Goal: Task Accomplishment & Management: Manage account settings

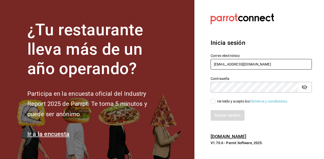
click at [252, 64] on input "miguelrdn@hotmail.com" at bounding box center [260, 64] width 101 height 11
type input "[EMAIL_ADDRESS][DOMAIN_NAME]"
click at [212, 102] on input "He leído y acepto los Términos y condiciones." at bounding box center [212, 101] width 5 height 5
checkbox input "true"
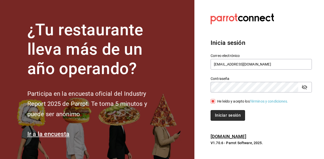
click at [223, 118] on button "Iniciar sesión" at bounding box center [227, 115] width 34 height 11
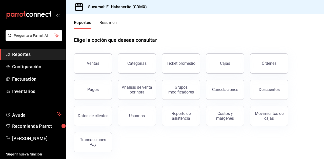
scroll to position [5, 0]
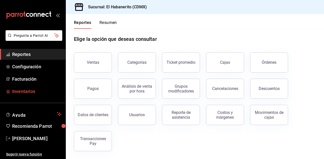
click at [34, 91] on span "Inventarios" at bounding box center [36, 91] width 49 height 7
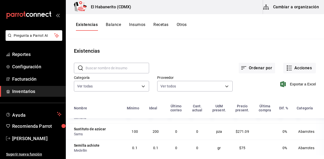
click at [140, 70] on input "text" at bounding box center [116, 68] width 63 height 10
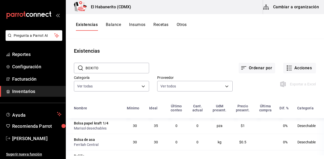
scroll to position [90, 0]
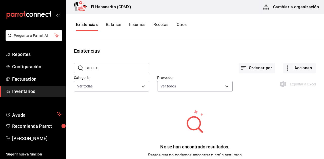
type input "BOXITO"
click at [133, 113] on div "No se han encontrado resultados. Parece que no podemos encontrar ningún resulta…" at bounding box center [195, 136] width 258 height 55
click at [137, 26] on button "Insumos" at bounding box center [137, 26] width 16 height 9
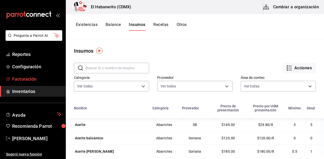
click at [29, 77] on span "Facturación" at bounding box center [36, 79] width 49 height 7
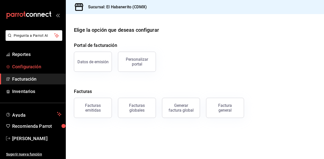
click at [35, 66] on span "Configuración" at bounding box center [36, 66] width 49 height 7
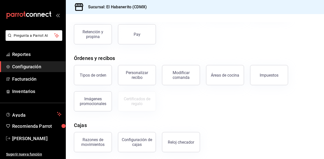
scroll to position [56, 0]
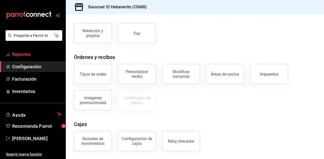
click at [37, 57] on span "Reportes" at bounding box center [36, 54] width 49 height 7
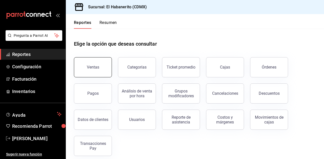
click at [104, 73] on button "Ventas" at bounding box center [93, 67] width 38 height 20
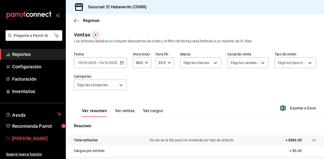
click at [35, 140] on span "[PERSON_NAME]" at bounding box center [36, 138] width 49 height 7
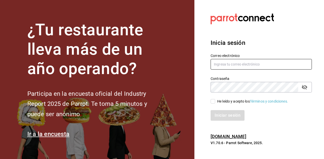
type input "[EMAIL_ADDRESS][DOMAIN_NAME]"
